Goal: Information Seeking & Learning: Learn about a topic

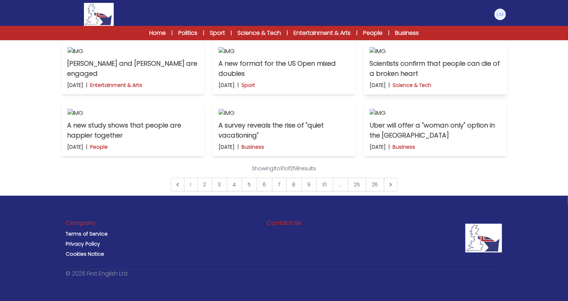
scroll to position [538, 0]
click at [291, 183] on link "8" at bounding box center [293, 185] width 15 height 14
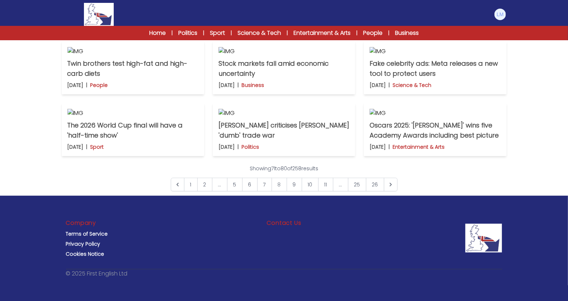
scroll to position [321, 0]
click at [93, 79] on p "Twin brothers test high-fat and high-carb diets" at bounding box center [132, 68] width 131 height 20
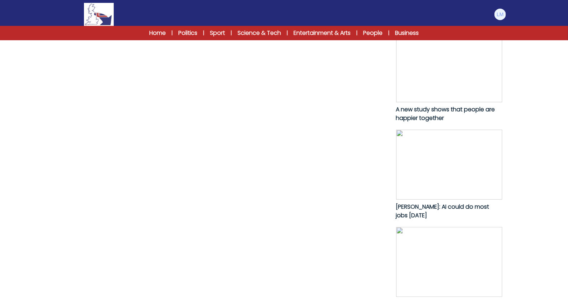
scroll to position [353, 0]
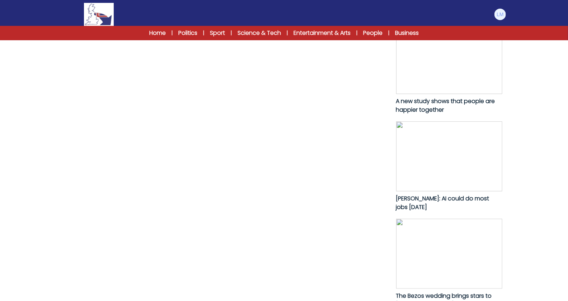
drag, startPoint x: 70, startPoint y: 84, endPoint x: 154, endPoint y: 204, distance: 147.0
copy p "[DEMOGRAPHIC_DATA] twins [PERSON_NAME] and [PERSON_NAME] set themselves a chall…"
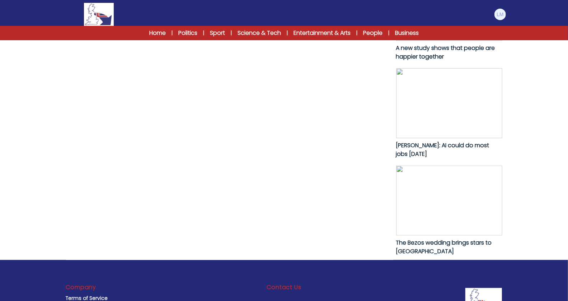
scroll to position [469, 0]
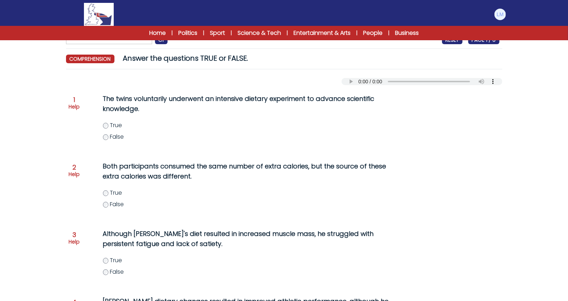
scroll to position [66, 0]
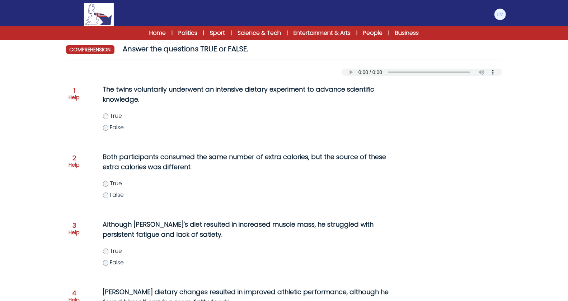
click at [263, 5] on div "Manage Account My Account Language English Español Français B1 B2 C1 Logout" at bounding box center [284, 14] width 445 height 23
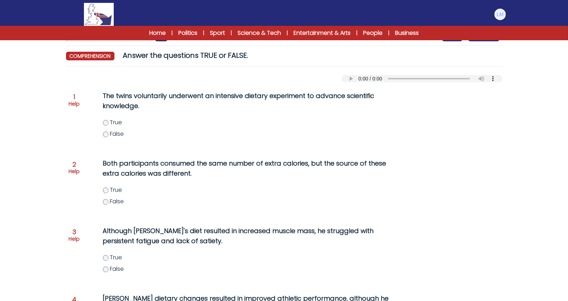
scroll to position [59, 0]
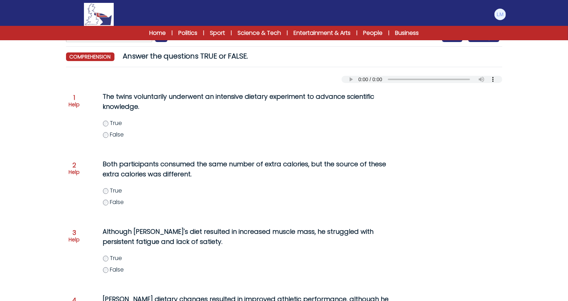
click at [111, 133] on span "False" at bounding box center [117, 134] width 14 height 8
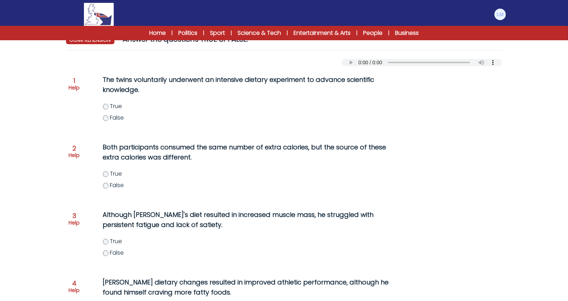
scroll to position [78, 0]
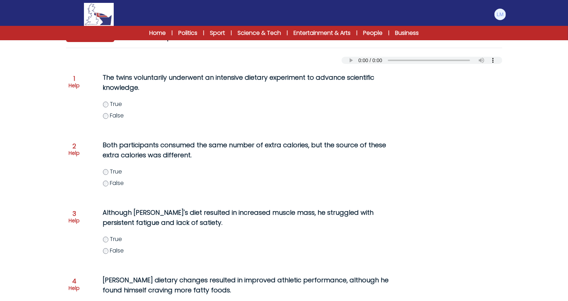
click at [113, 107] on span "True" at bounding box center [116, 104] width 12 height 8
click at [111, 184] on span "False" at bounding box center [117, 183] width 14 height 8
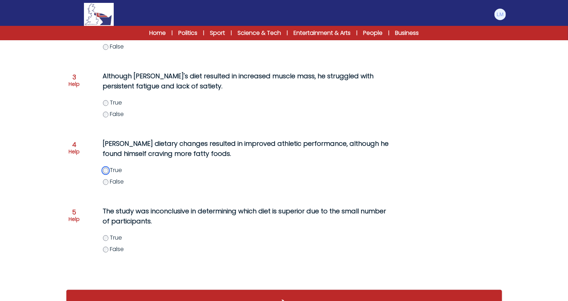
scroll to position [216, 0]
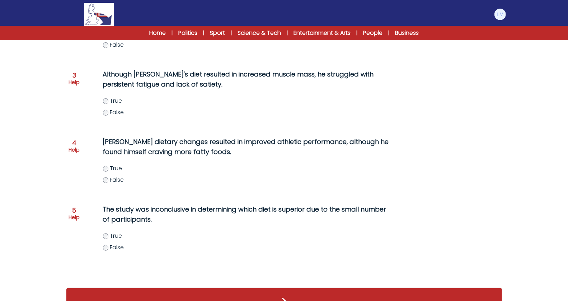
click at [109, 235] on label "True" at bounding box center [255, 235] width 304 height 9
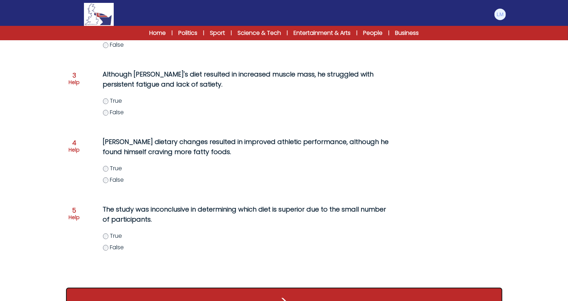
click at [150, 293] on button ">" at bounding box center [284, 300] width 436 height 27
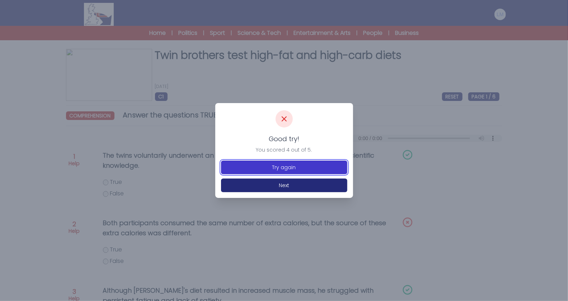
click at [258, 165] on button "Try again" at bounding box center [284, 167] width 126 height 14
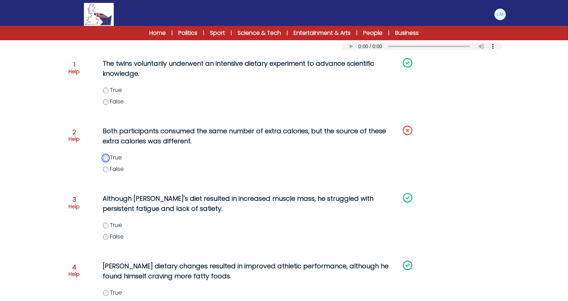
scroll to position [236, 0]
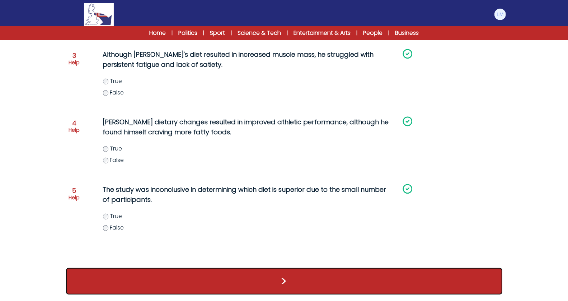
click at [107, 285] on button ">" at bounding box center [284, 281] width 436 height 27
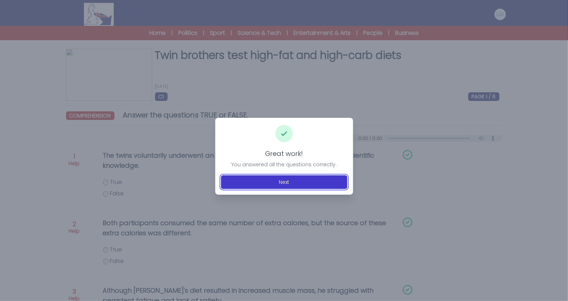
click at [326, 187] on button "Next" at bounding box center [284, 182] width 126 height 14
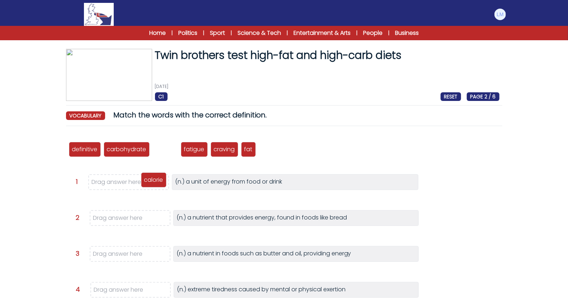
drag, startPoint x: 166, startPoint y: 152, endPoint x: 155, endPoint y: 183, distance: 32.6
click at [155, 183] on p "calorie" at bounding box center [153, 179] width 19 height 9
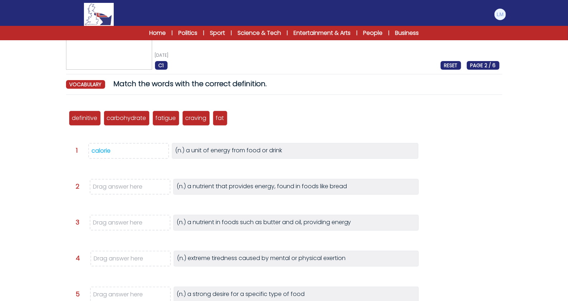
scroll to position [32, 0]
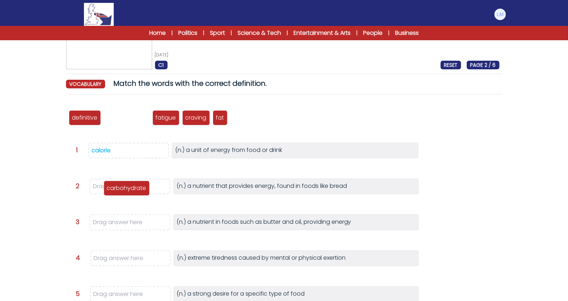
drag, startPoint x: 127, startPoint y: 114, endPoint x: 126, endPoint y: 181, distance: 67.1
click at [126, 184] on p "carbohydrate" at bounding box center [126, 188] width 39 height 9
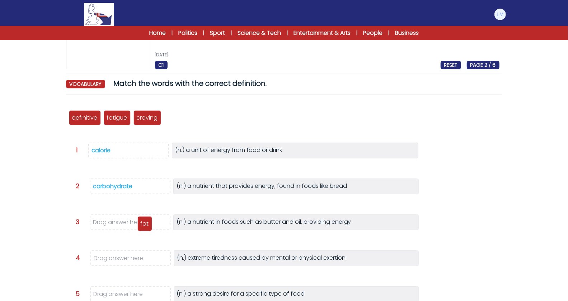
drag, startPoint x: 167, startPoint y: 118, endPoint x: 139, endPoint y: 223, distance: 109.3
click at [141, 223] on p "fat" at bounding box center [145, 223] width 8 height 9
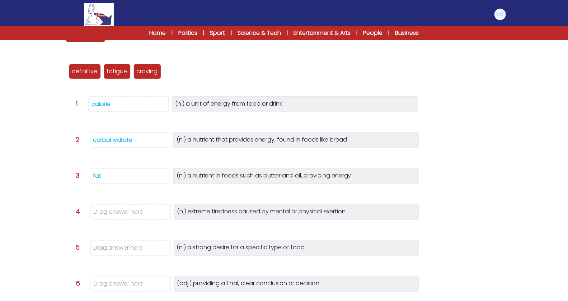
scroll to position [95, 0]
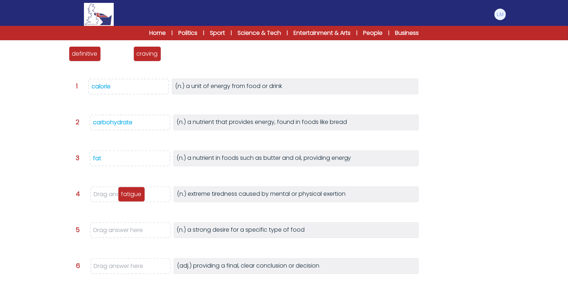
drag, startPoint x: 116, startPoint y: 53, endPoint x: 130, endPoint y: 194, distance: 141.3
click at [130, 194] on p "fatigue" at bounding box center [131, 194] width 20 height 9
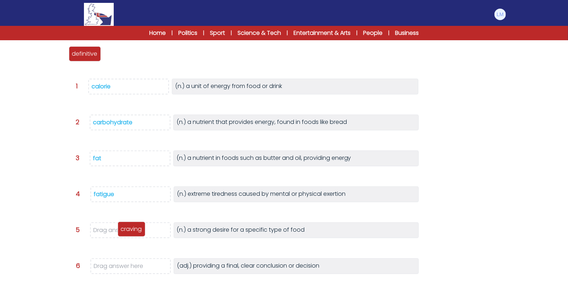
drag, startPoint x: 126, startPoint y: 50, endPoint x: 139, endPoint y: 226, distance: 176.3
click at [139, 226] on p "craving" at bounding box center [131, 228] width 21 height 9
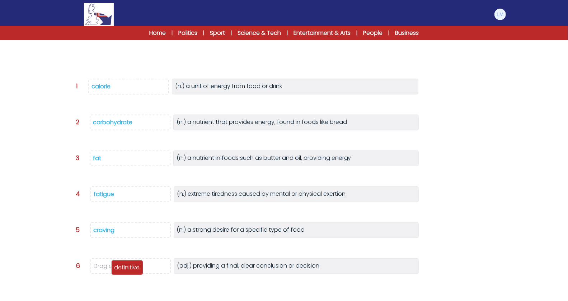
drag, startPoint x: 93, startPoint y: 51, endPoint x: 135, endPoint y: 265, distance: 217.9
click at [135, 265] on p "definitive" at bounding box center [126, 267] width 25 height 9
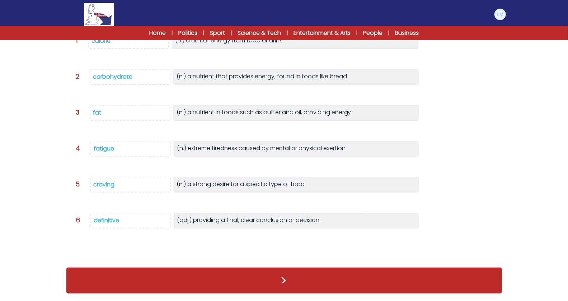
scroll to position [130, 0]
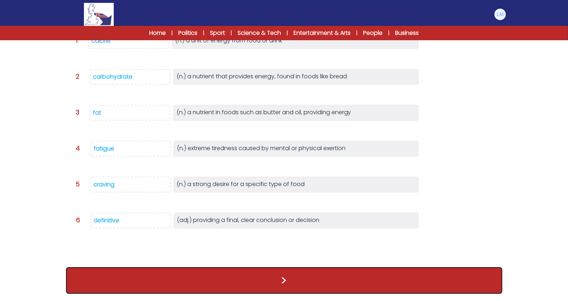
click at [172, 267] on button ">" at bounding box center [284, 280] width 436 height 27
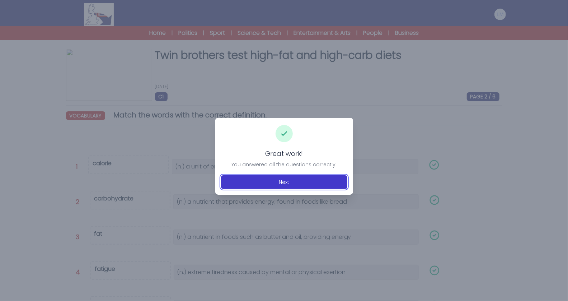
click at [270, 179] on button "Next" at bounding box center [284, 182] width 126 height 14
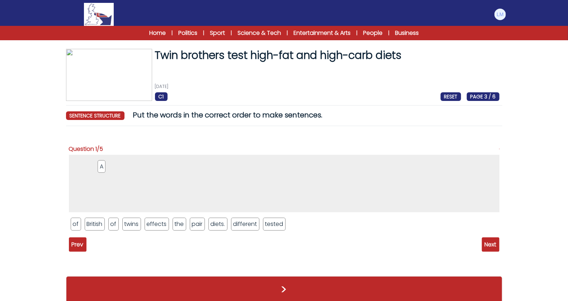
drag, startPoint x: 260, startPoint y: 227, endPoint x: 93, endPoint y: 169, distance: 177.5
drag, startPoint x: 195, startPoint y: 225, endPoint x: 141, endPoint y: 164, distance: 82.1
drag, startPoint x: 112, startPoint y: 226, endPoint x: 124, endPoint y: 157, distance: 70.0
drag, startPoint x: 101, startPoint y: 226, endPoint x: 145, endPoint y: 161, distance: 78.1
drag, startPoint x: 98, startPoint y: 226, endPoint x: 171, endPoint y: 163, distance: 96.3
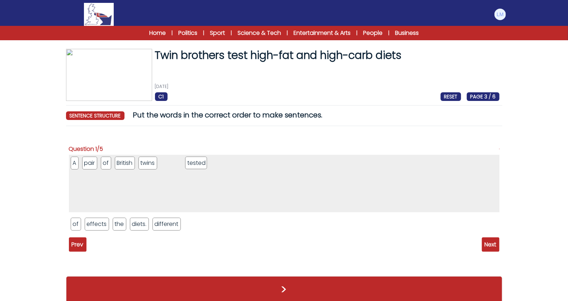
drag, startPoint x: 188, startPoint y: 224, endPoint x: 192, endPoint y: 161, distance: 63.6
drag, startPoint x: 116, startPoint y: 225, endPoint x: 216, endPoint y: 160, distance: 118.7
drag, startPoint x: 90, startPoint y: 222, endPoint x: 229, endPoint y: 162, distance: 151.3
drag, startPoint x: 75, startPoint y: 223, endPoint x: 265, endPoint y: 170, distance: 197.5
drag, startPoint x: 110, startPoint y: 222, endPoint x: 299, endPoint y: 161, distance: 198.6
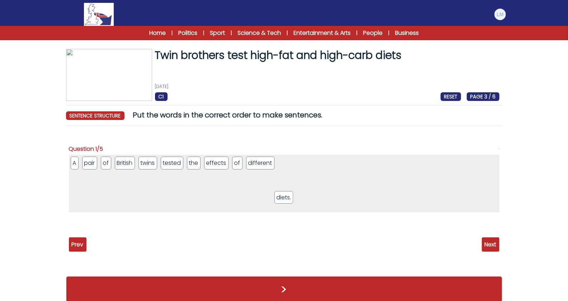
drag, startPoint x: 75, startPoint y: 226, endPoint x: 319, endPoint y: 191, distance: 246.3
click at [483, 241] on span "Next" at bounding box center [491, 244] width 18 height 14
